Goal: Task Accomplishment & Management: Manage account settings

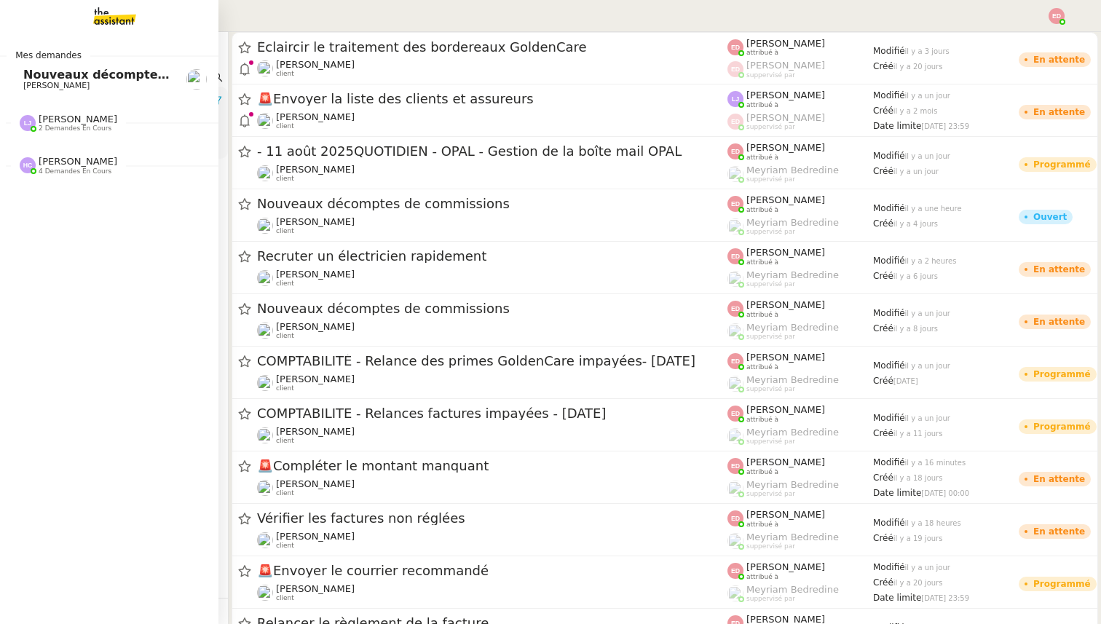
click at [27, 79] on span "Nouveaux décomptes de commissions" at bounding box center [148, 75] width 250 height 14
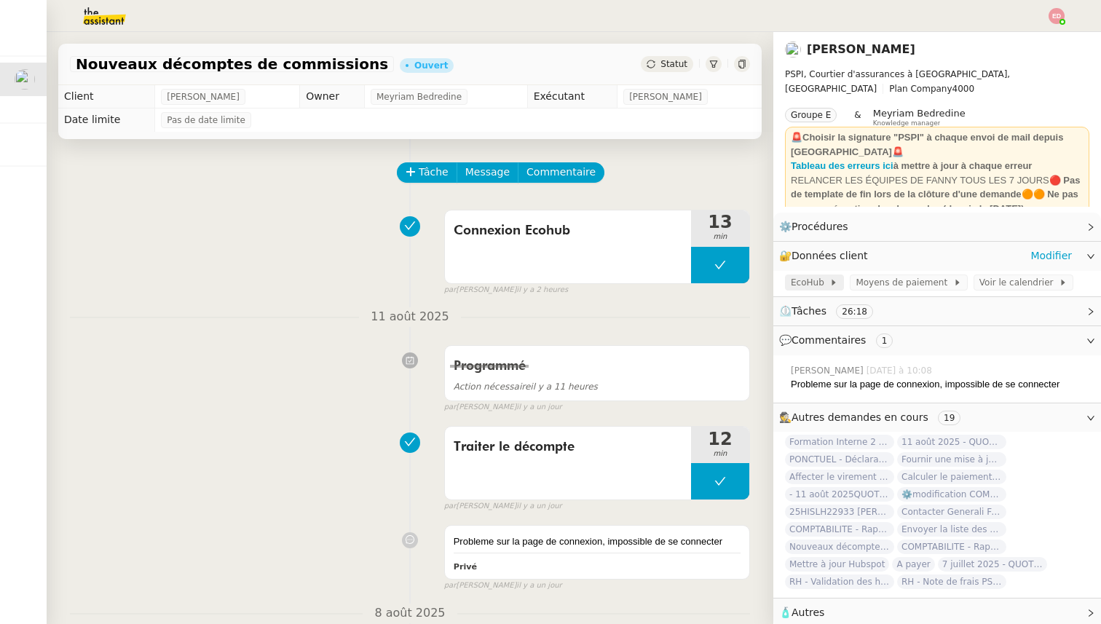
click at [829, 280] on icon at bounding box center [833, 282] width 9 height 9
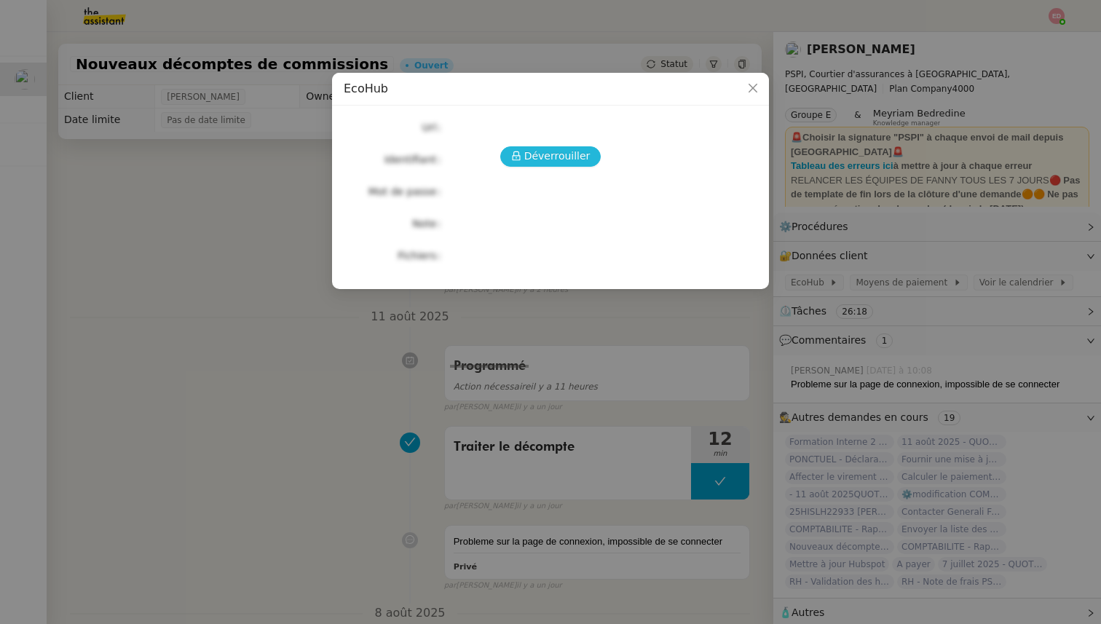
click at [543, 157] on span "Déverrouiller" at bounding box center [557, 156] width 66 height 17
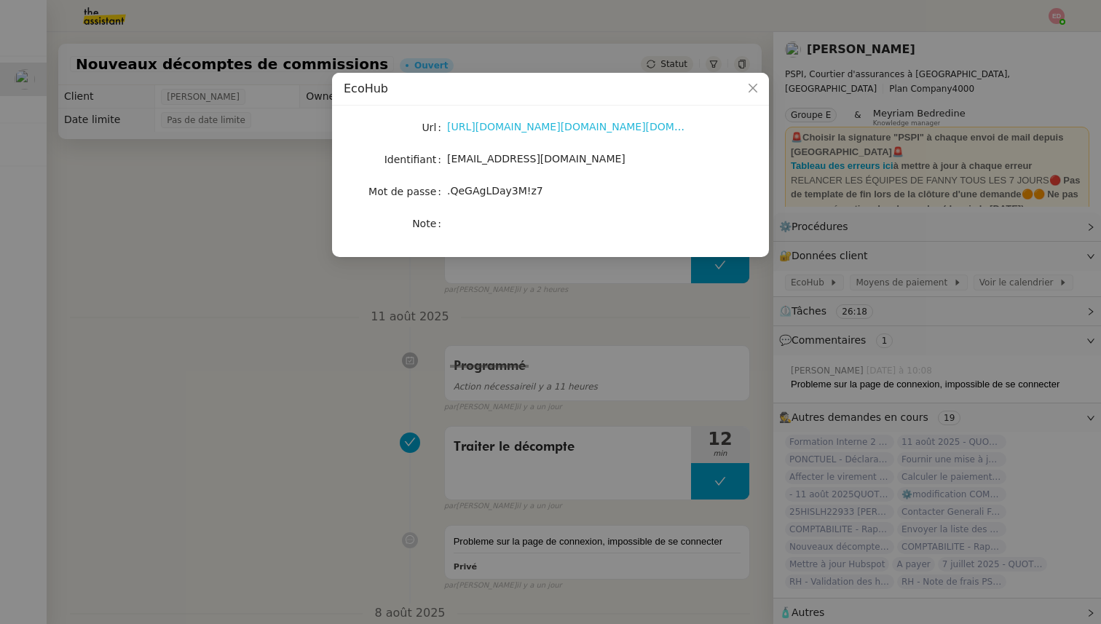
click at [490, 131] on link "[URL][DOMAIN_NAME][DOMAIN_NAME][DOMAIN_NAME]" at bounding box center [589, 127] width 284 height 12
click at [475, 166] on div "[EMAIL_ADDRESS][DOMAIN_NAME]" at bounding box center [567, 159] width 241 height 17
click at [475, 159] on span "[EMAIL_ADDRESS][DOMAIN_NAME]" at bounding box center [536, 159] width 178 height 12
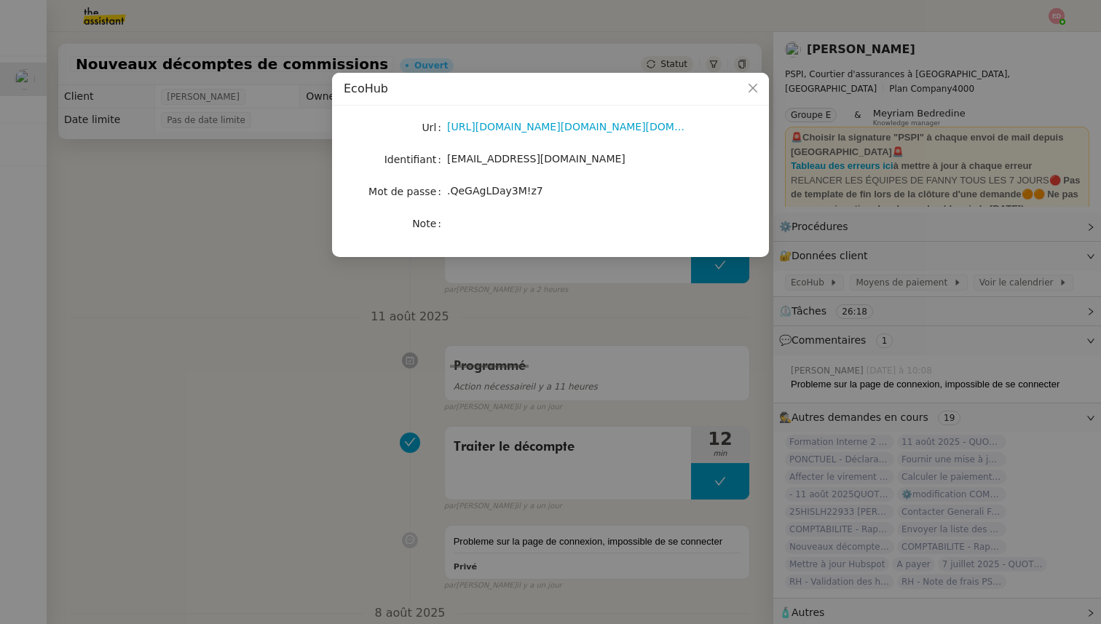
click at [480, 192] on span ".QeGAgLDay3M!z7" at bounding box center [495, 191] width 96 height 12
copy span ".QeGAgLDay3M!z7"
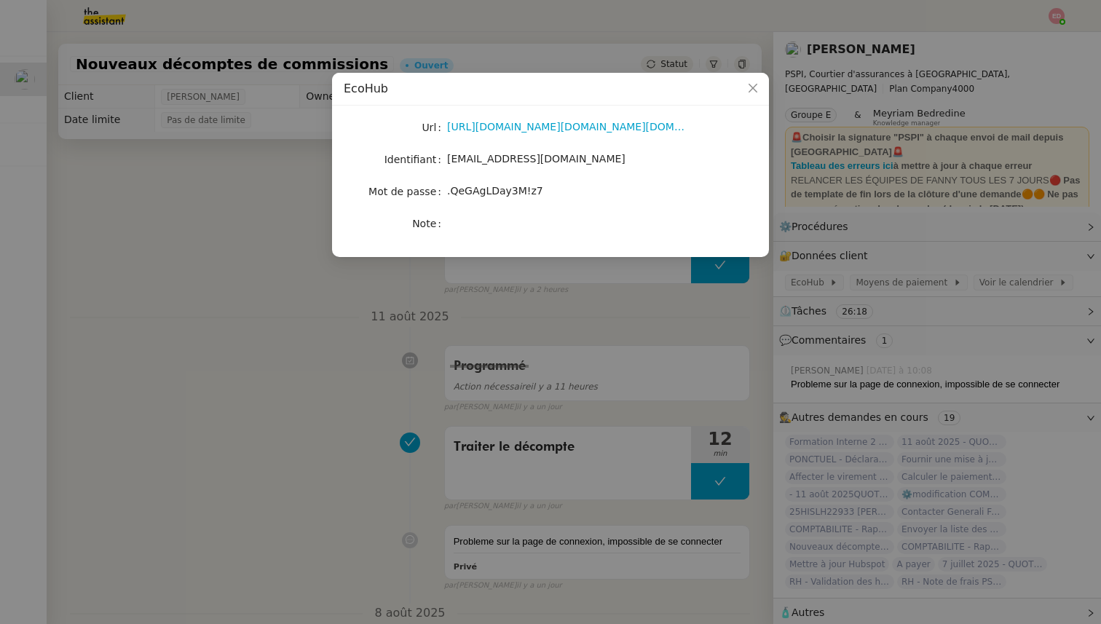
click at [143, 260] on nz-modal-container "EcoHub Url [URL][DOMAIN_NAME][DOMAIN_NAME][DOMAIN_NAME] Identifiant [EMAIL_ADDR…" at bounding box center [550, 312] width 1101 height 624
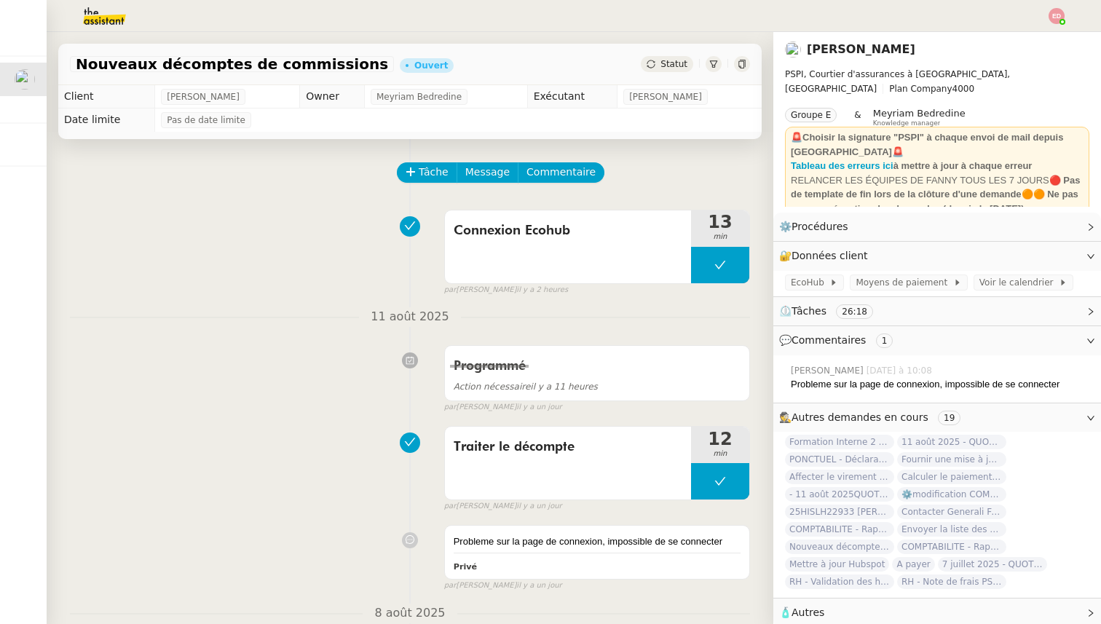
click at [658, 73] on div "Nouveaux décomptes de commissions Ouvert Statut" at bounding box center [409, 65] width 703 height 42
click at [661, 64] on div "Statut" at bounding box center [667, 64] width 52 height 16
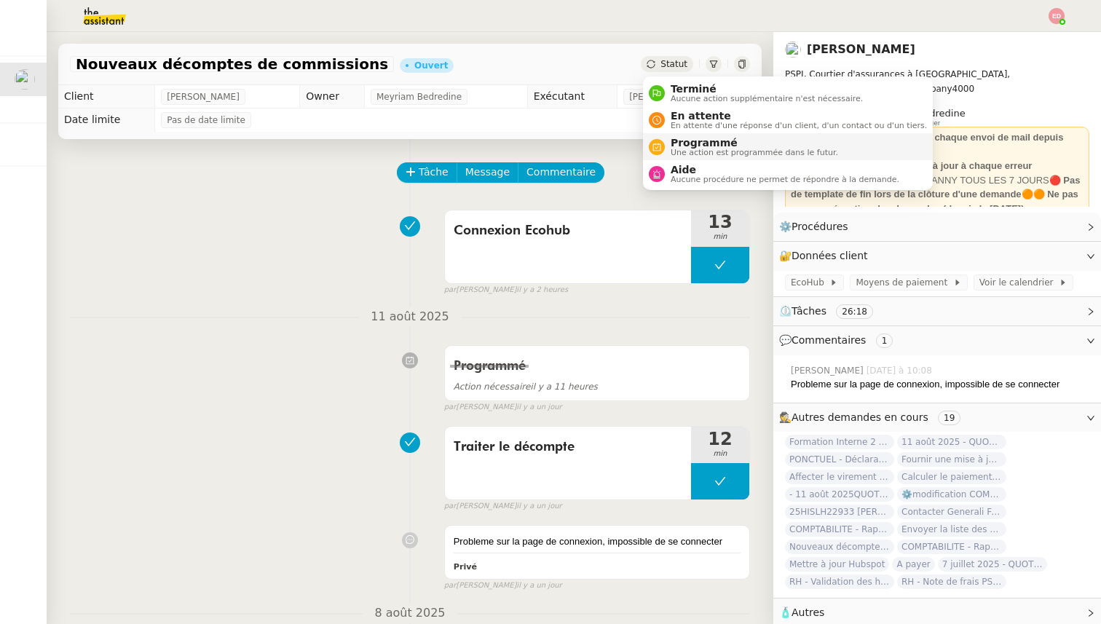
click at [715, 143] on span "Programmé" at bounding box center [754, 143] width 167 height 12
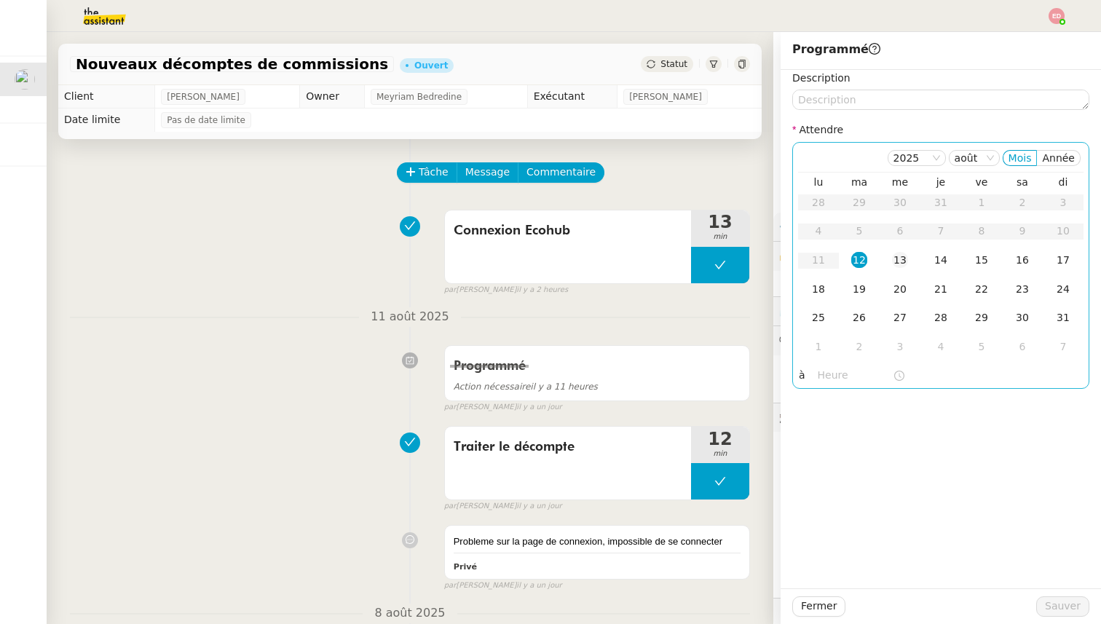
click at [896, 258] on div "13" at bounding box center [900, 260] width 16 height 16
click at [1049, 598] on span "Sauver" at bounding box center [1063, 606] width 36 height 17
